Goal: Navigation & Orientation: Find specific page/section

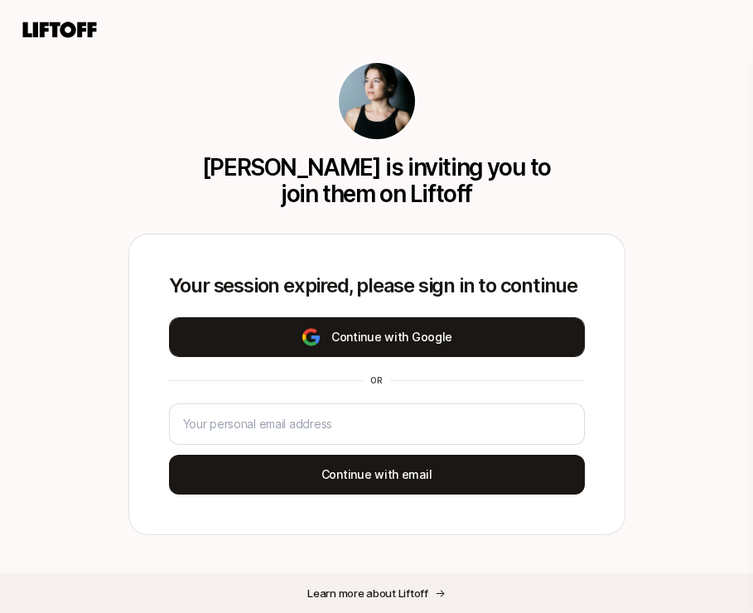
click at [317, 335] on img at bounding box center [311, 337] width 21 height 20
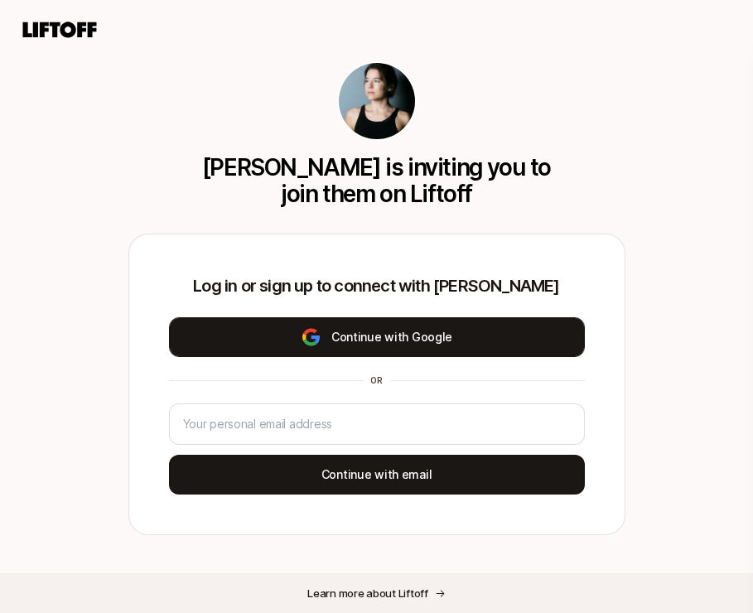
click at [335, 327] on button "Continue with Google" at bounding box center [377, 337] width 416 height 40
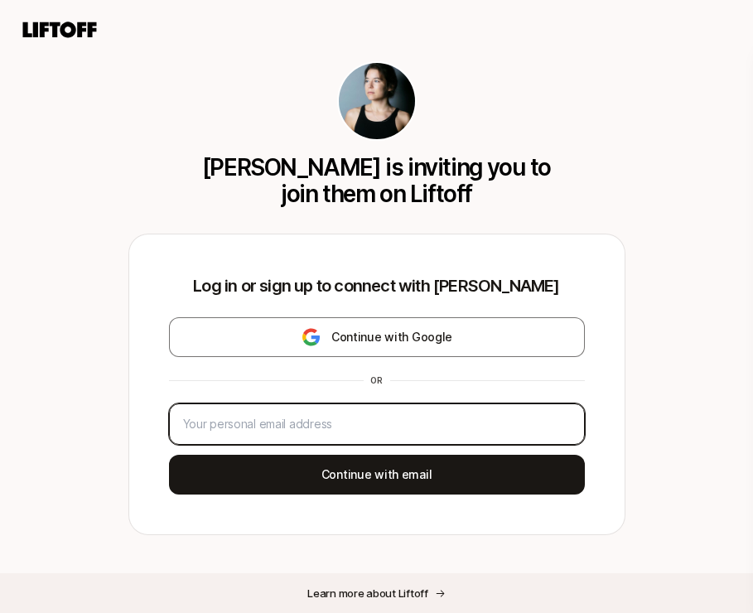
click at [271, 415] on input "email" at bounding box center [377, 424] width 388 height 20
type input "[EMAIL_ADDRESS][DOMAIN_NAME]"
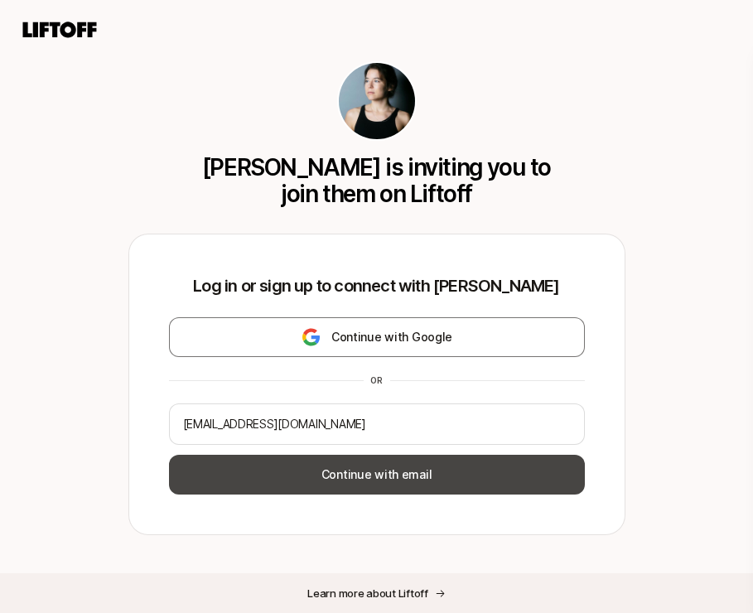
click at [335, 484] on button "Continue with email" at bounding box center [377, 475] width 416 height 40
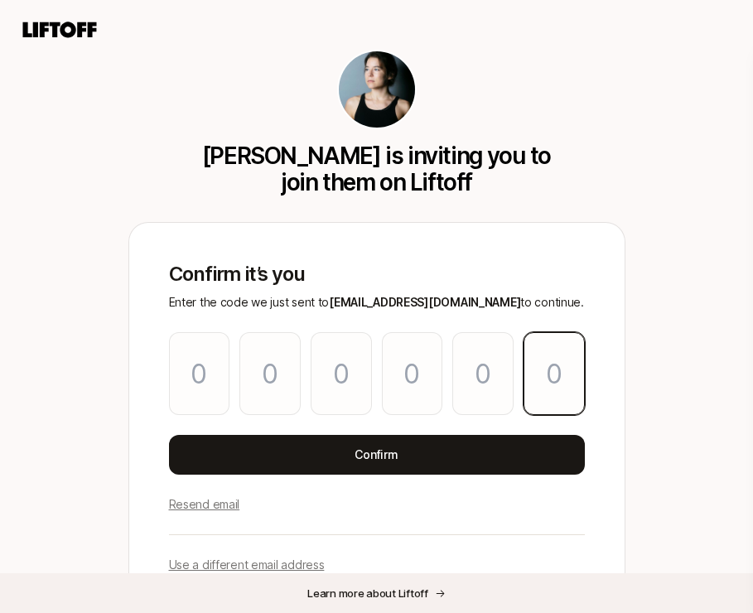
paste input "4"
type input "8"
type input "1"
type input "8"
type input "0"
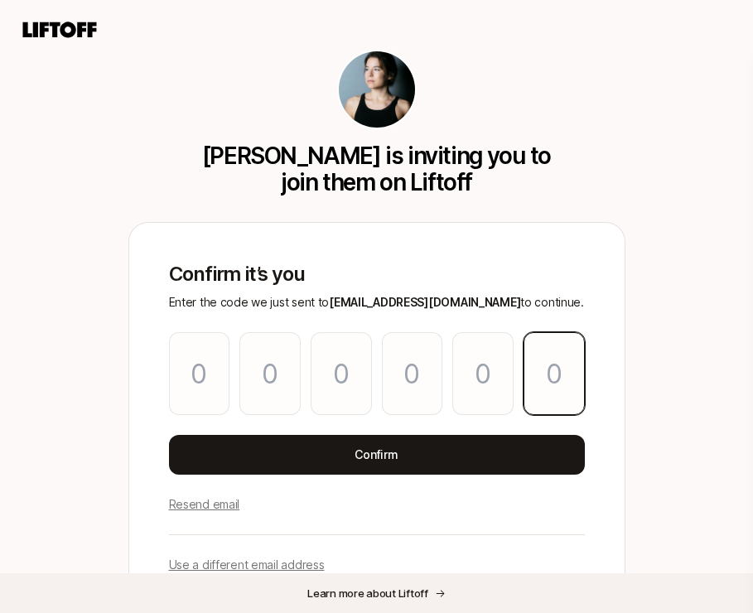
type input "9"
type input "4"
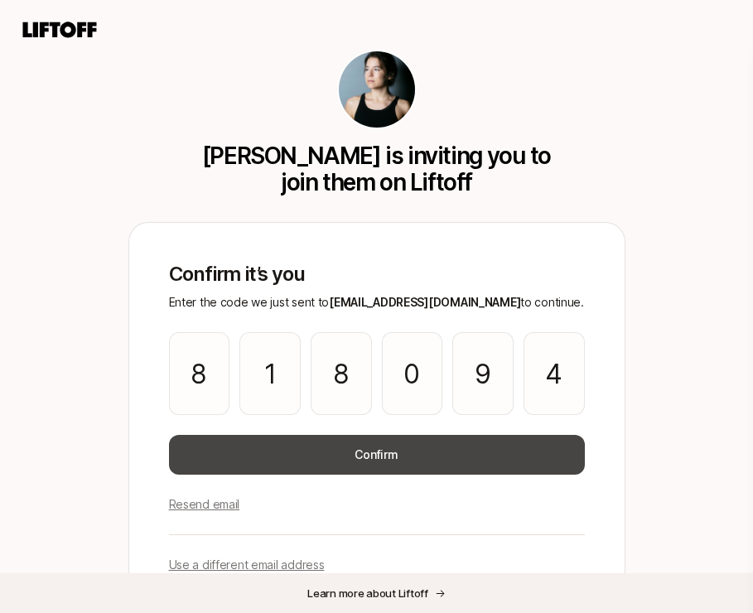
click at [366, 456] on button "Confirm" at bounding box center [377, 455] width 416 height 40
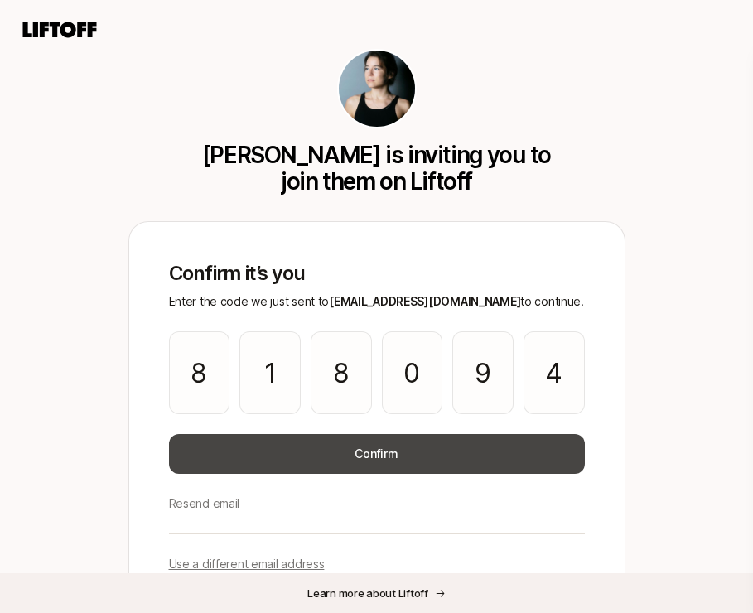
click at [401, 453] on button "Confirm" at bounding box center [377, 454] width 416 height 40
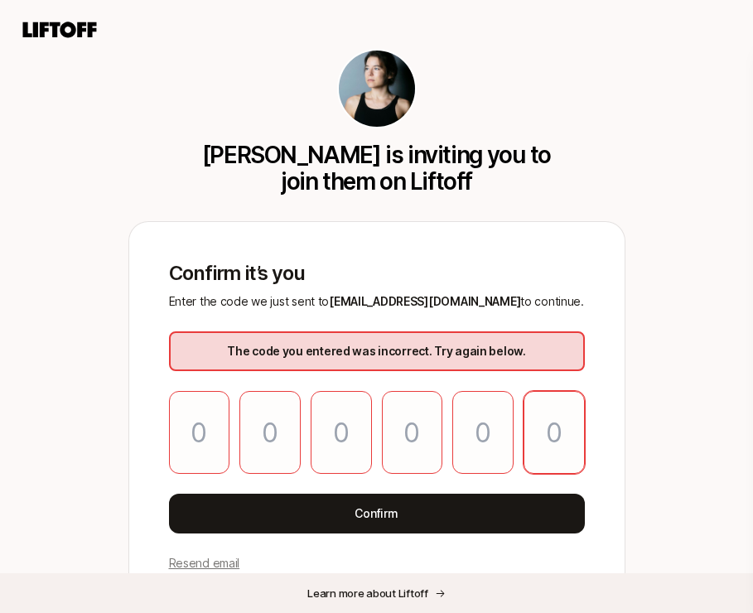
paste input "4"
type input "8"
type input "1"
type input "8"
type input "0"
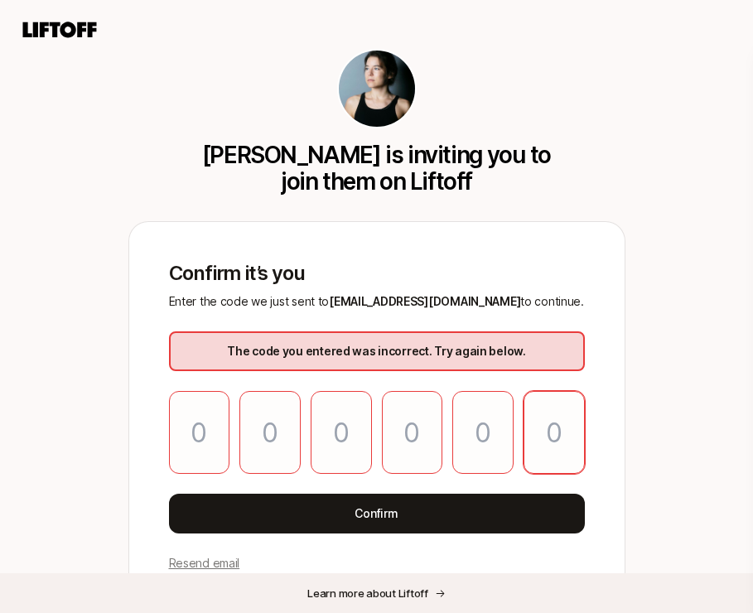
type input "9"
type input "4"
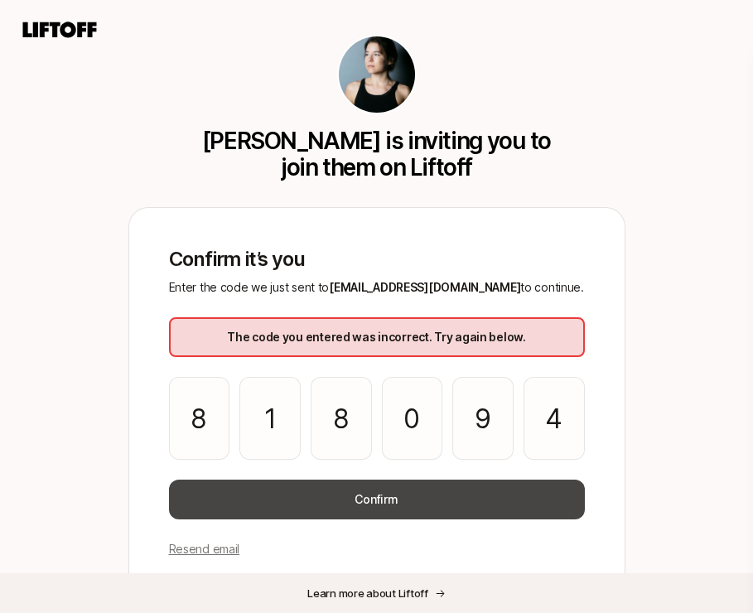
click at [370, 510] on button "Confirm" at bounding box center [377, 499] width 416 height 40
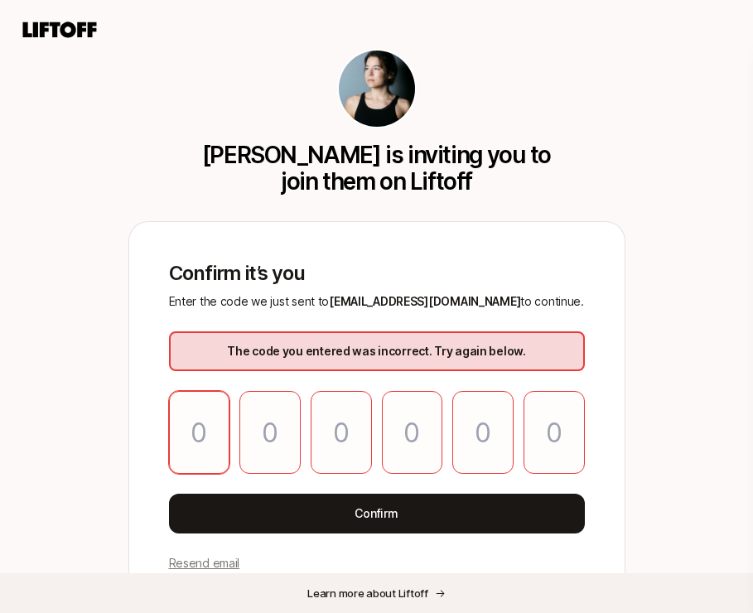
scroll to position [8, 0]
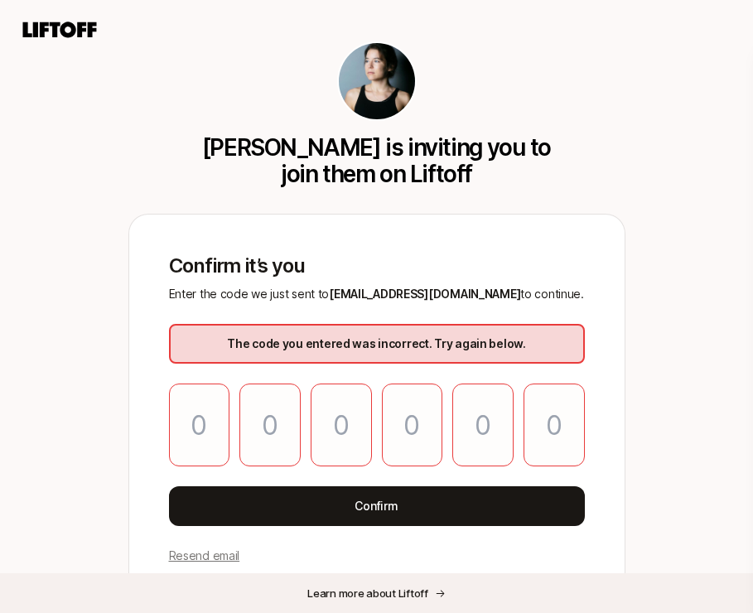
click at [229, 561] on p "Resend email" at bounding box center [204, 556] width 71 height 20
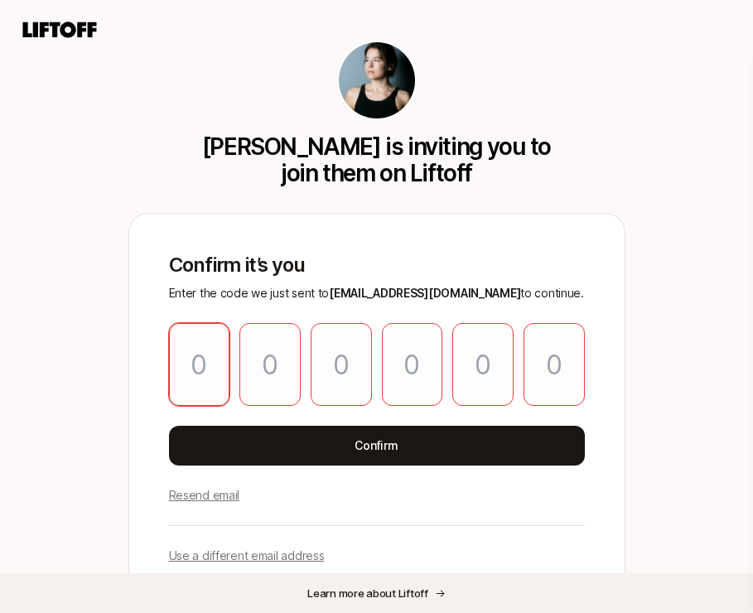
click at [217, 372] on input "Please enter OTP character 1" at bounding box center [199, 364] width 61 height 83
paste input "9"
type input "3"
type input "8"
type input "9"
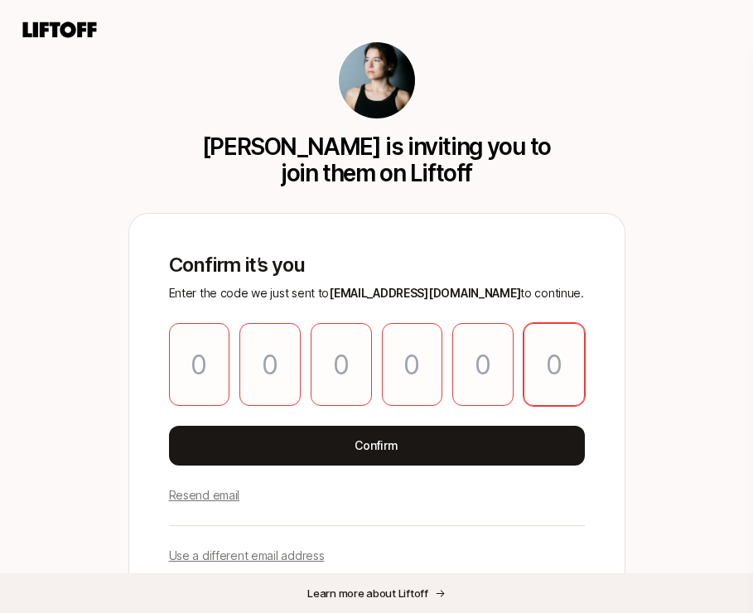
type input "4"
type input "9"
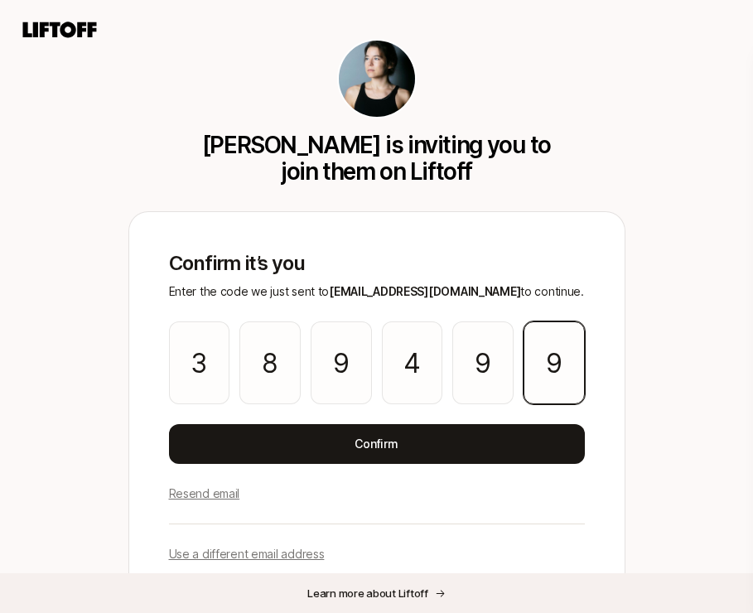
scroll to position [0, 0]
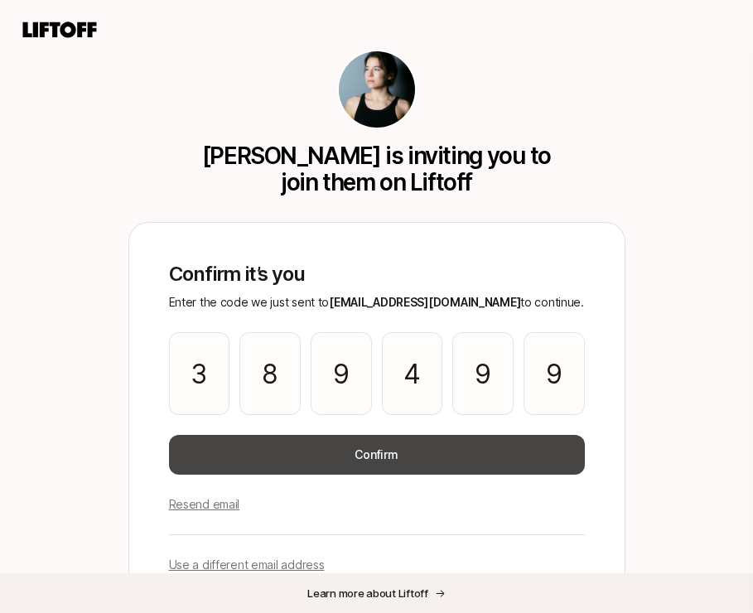
click at [336, 445] on button "Confirm" at bounding box center [377, 455] width 416 height 40
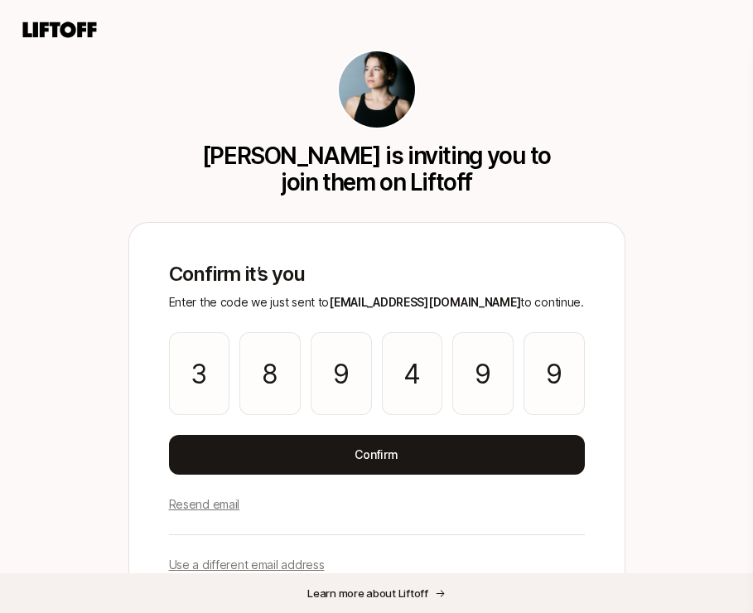
scroll to position [69, 0]
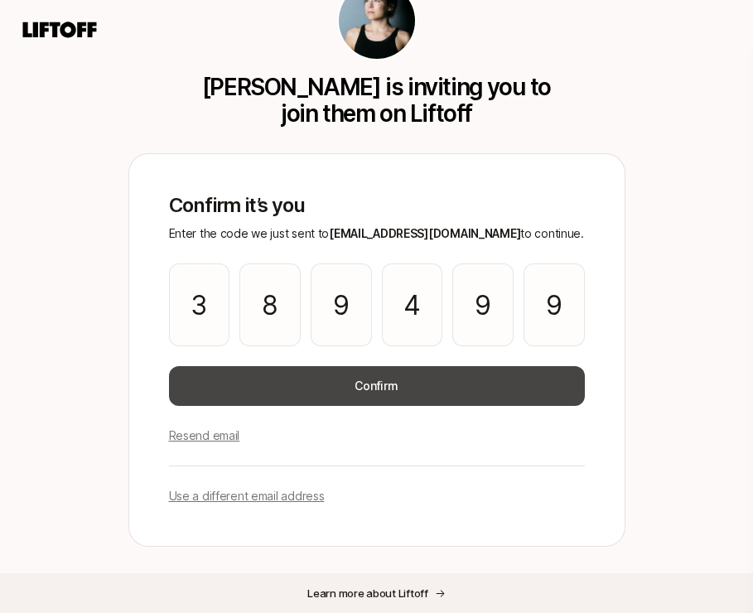
click at [329, 383] on button "Confirm" at bounding box center [377, 386] width 416 height 40
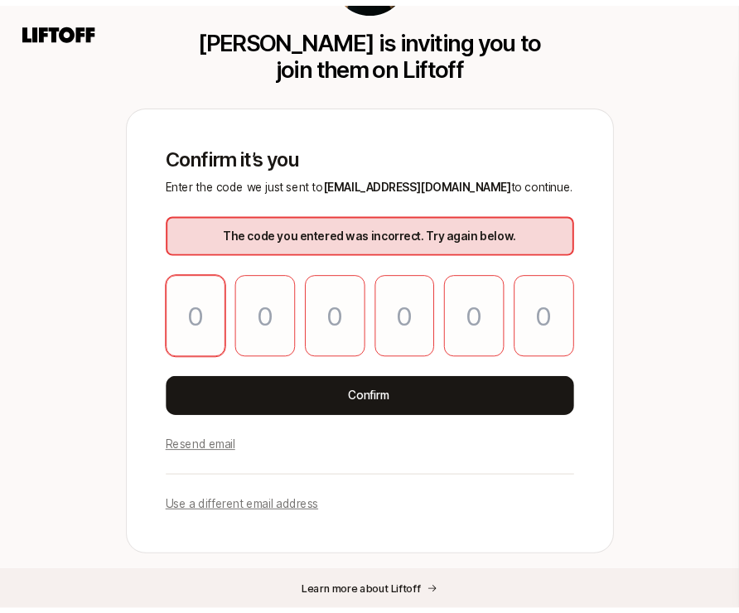
scroll to position [128, 0]
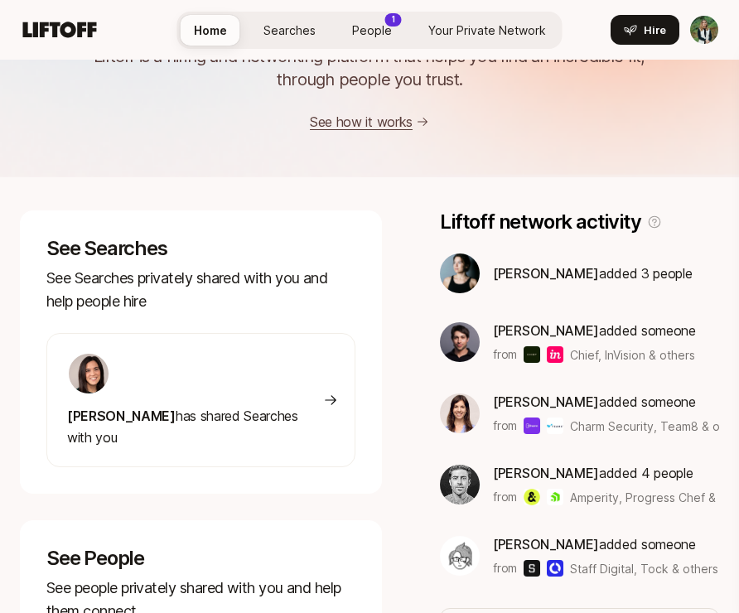
scroll to position [118, 0]
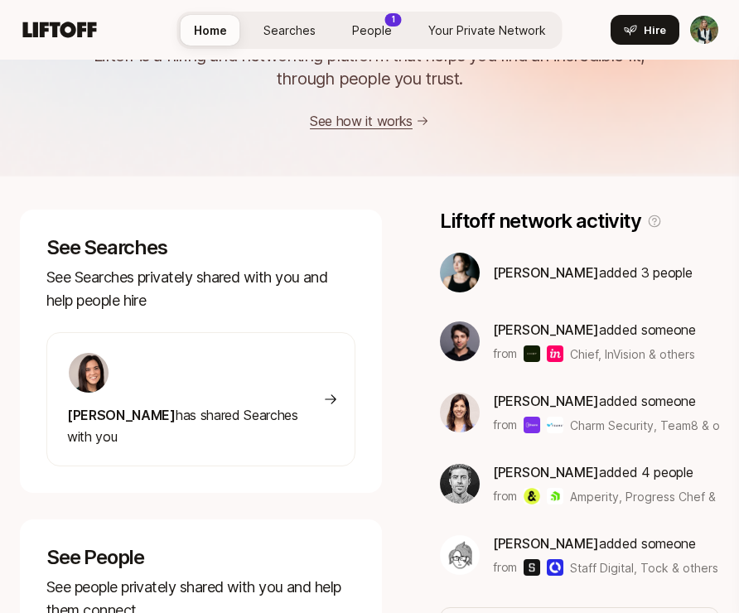
click at [224, 370] on div at bounding box center [195, 372] width 256 height 43
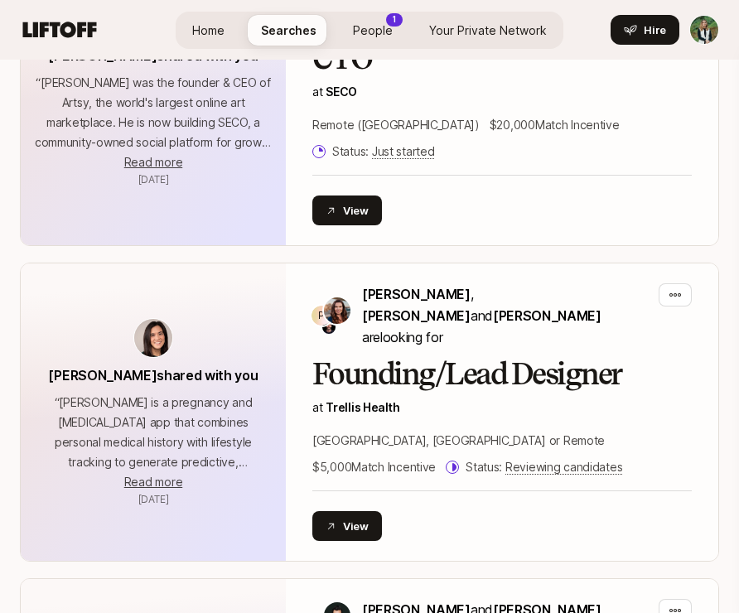
scroll to position [1393, 0]
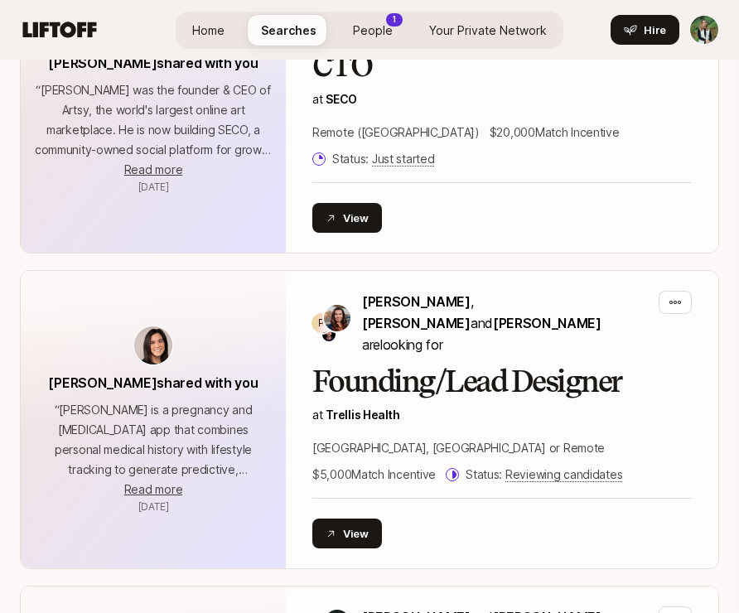
click at [222, 27] on span "Home" at bounding box center [208, 30] width 32 height 17
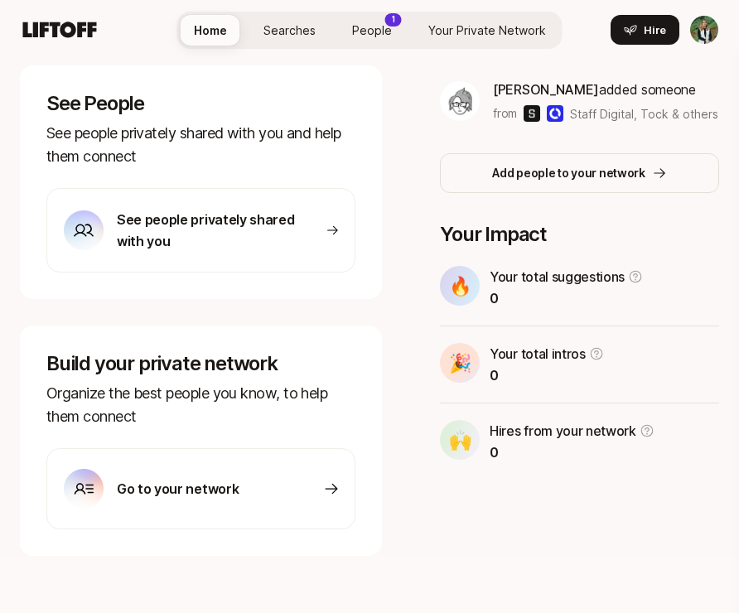
scroll to position [581, 0]
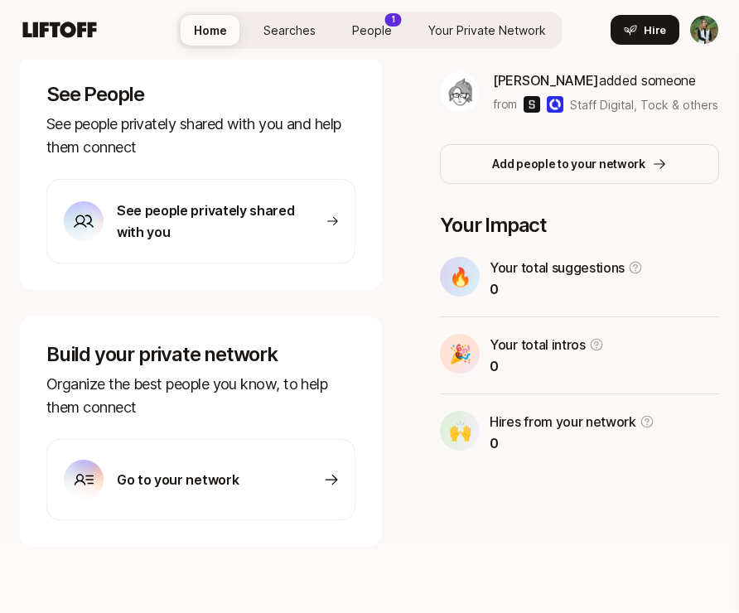
click at [229, 473] on p "Go to your network" at bounding box center [178, 480] width 122 height 22
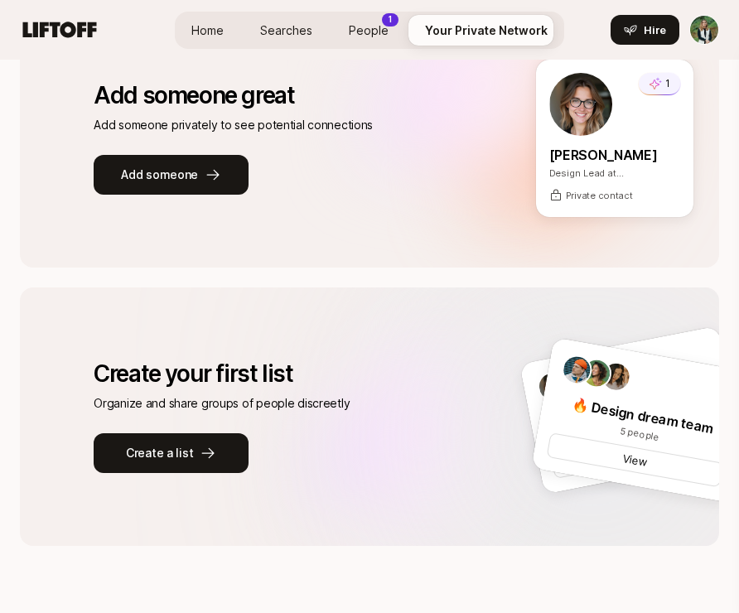
scroll to position [285, 0]
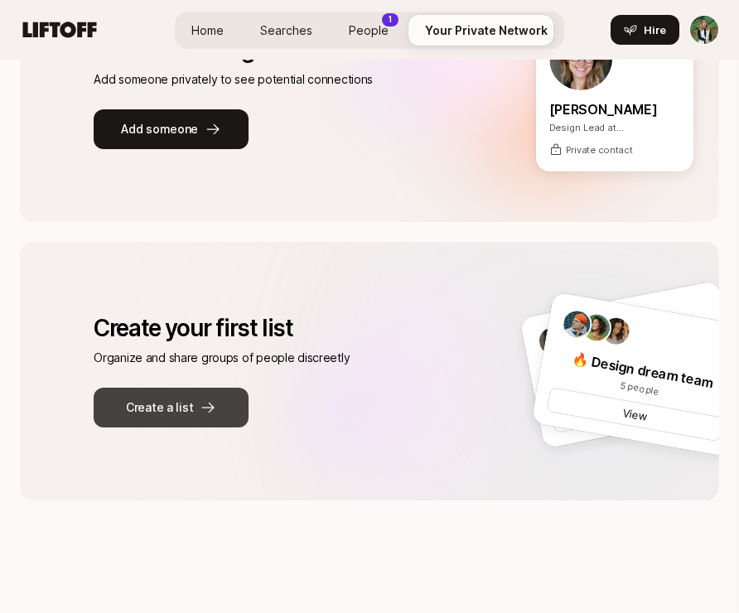
click at [211, 402] on icon at bounding box center [208, 407] width 17 height 17
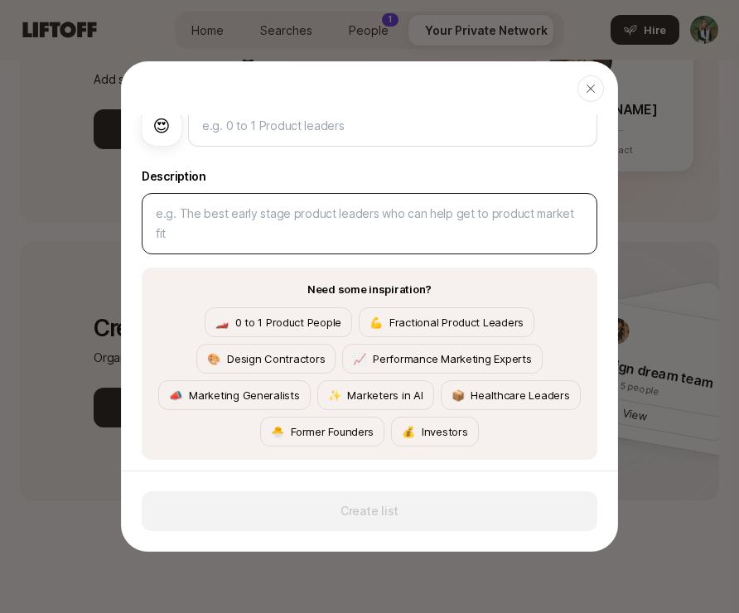
scroll to position [85, 0]
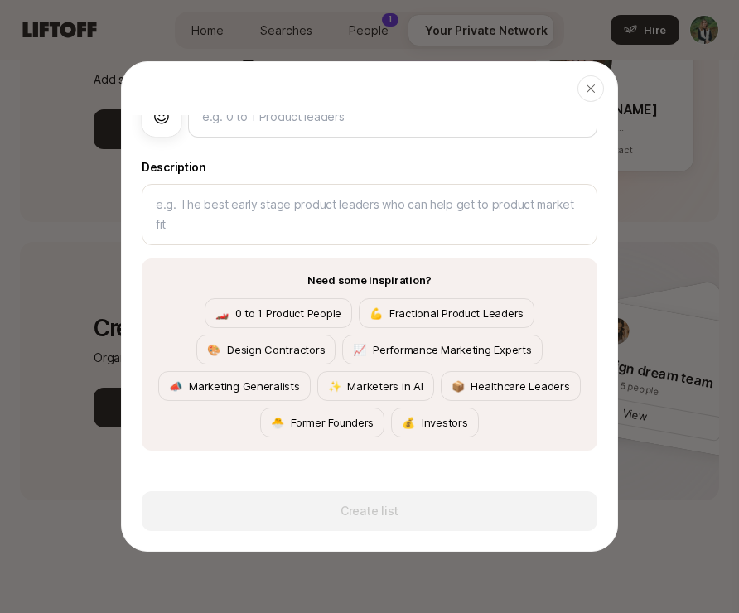
click at [607, 86] on header "Close" at bounding box center [369, 88] width 495 height 53
drag, startPoint x: 599, startPoint y: 87, endPoint x: 557, endPoint y: 81, distance: 42.6
click at [599, 87] on div "button" at bounding box center [590, 88] width 27 height 27
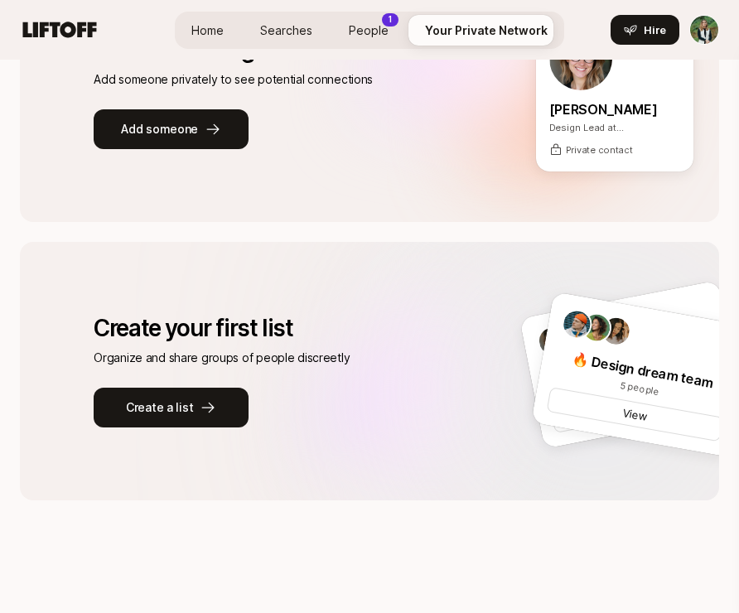
click at [370, 37] on span "People" at bounding box center [369, 30] width 40 height 17
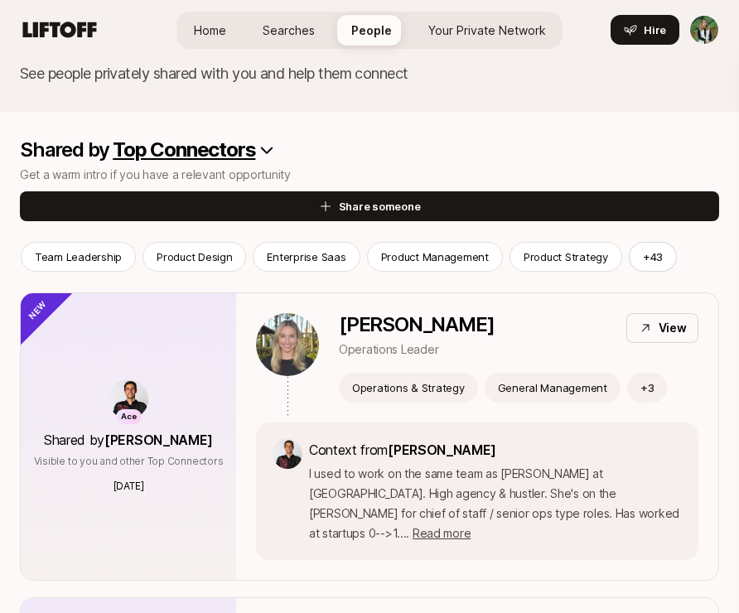
scroll to position [83, 0]
